Goal: Communication & Community: Ask a question

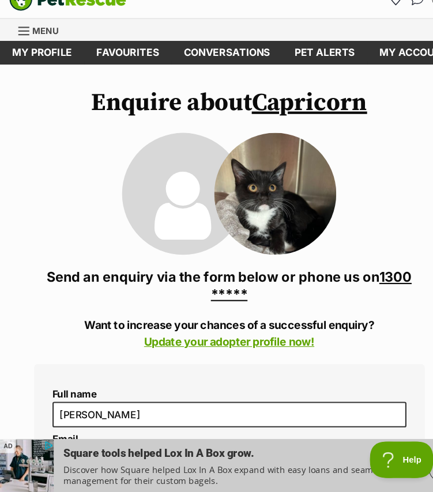
scroll to position [150, 0]
